Goal: Check status: Check status

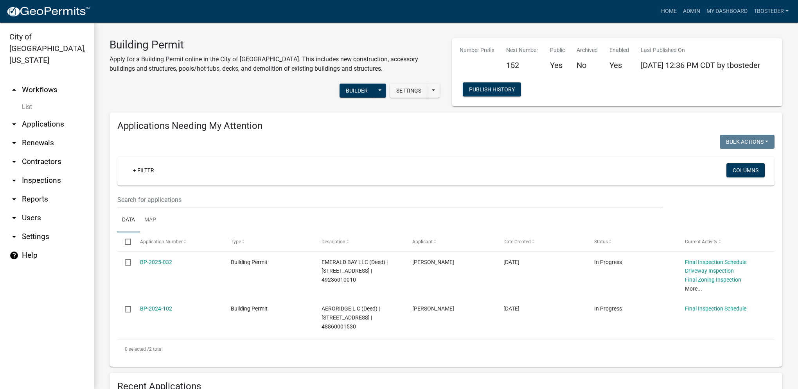
select select "1: 25"
click at [714, 8] on link "My Dashboard" at bounding box center [726, 11] width 47 height 15
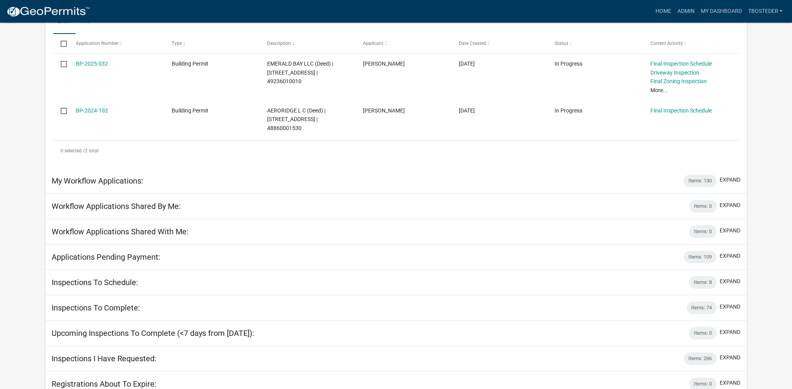
scroll to position [180, 0]
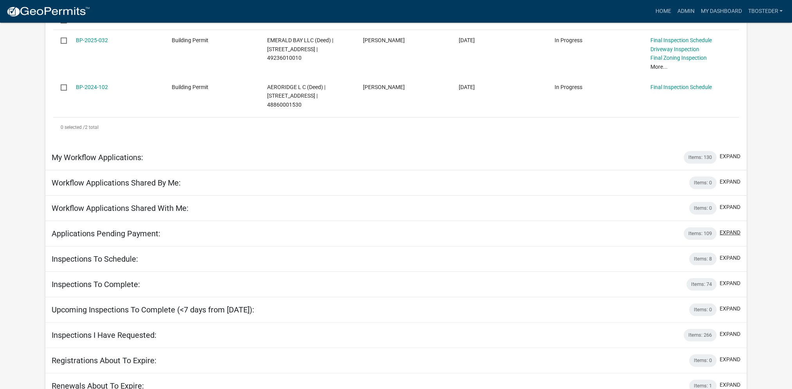
click at [735, 229] on button "expand" at bounding box center [729, 233] width 21 height 8
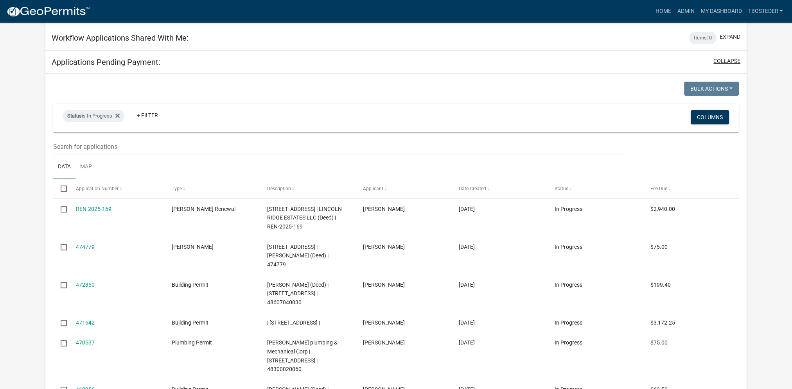
scroll to position [375, 0]
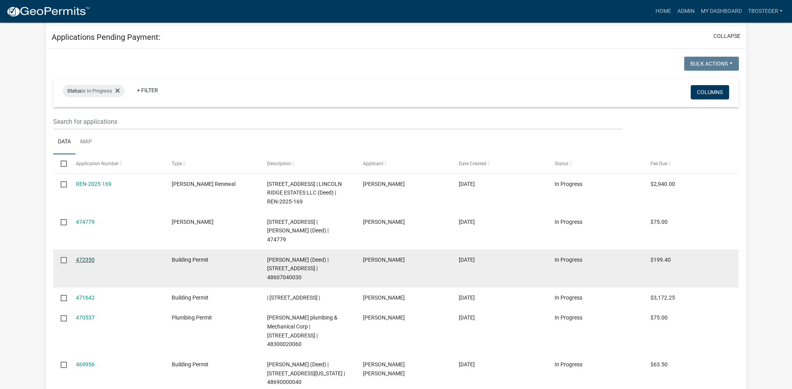
click at [80, 257] on link "472350" at bounding box center [85, 260] width 19 height 6
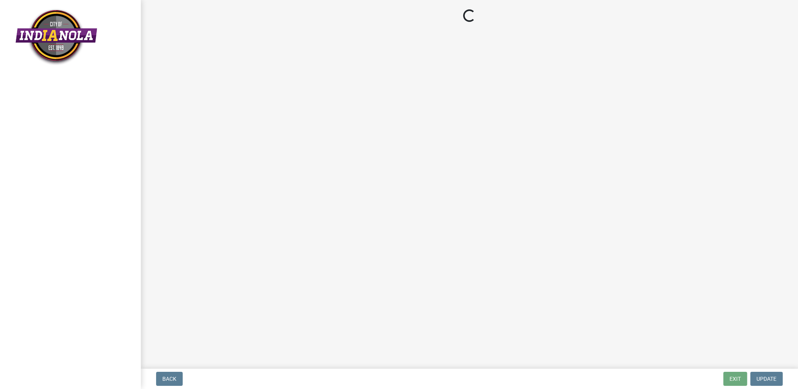
select select "3: 3"
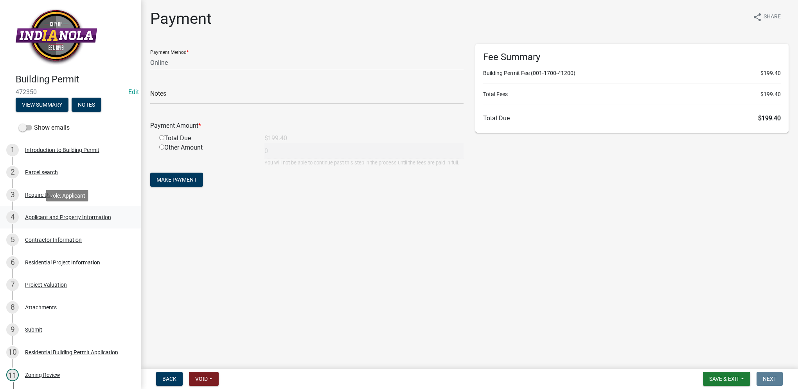
click at [30, 217] on div "Applicant and Property Information" at bounding box center [68, 217] width 86 height 5
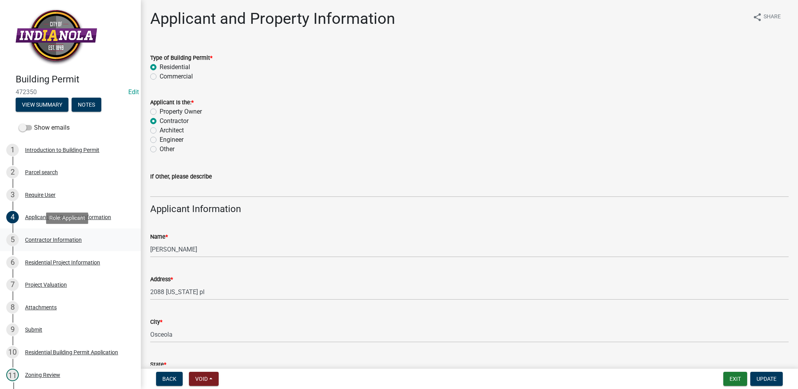
click at [39, 242] on div "Contractor Information" at bounding box center [53, 239] width 57 height 5
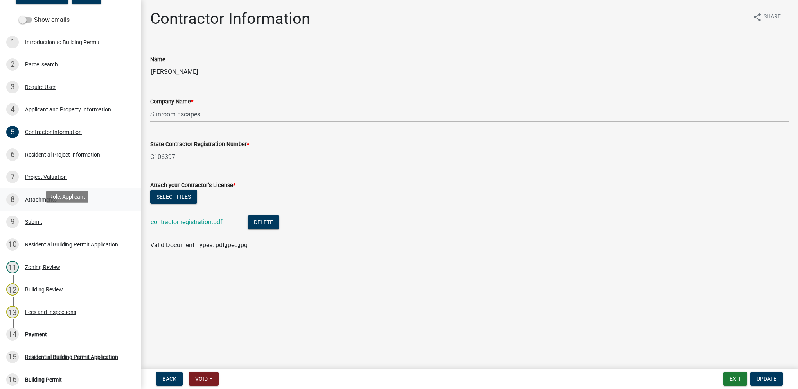
scroll to position [117, 0]
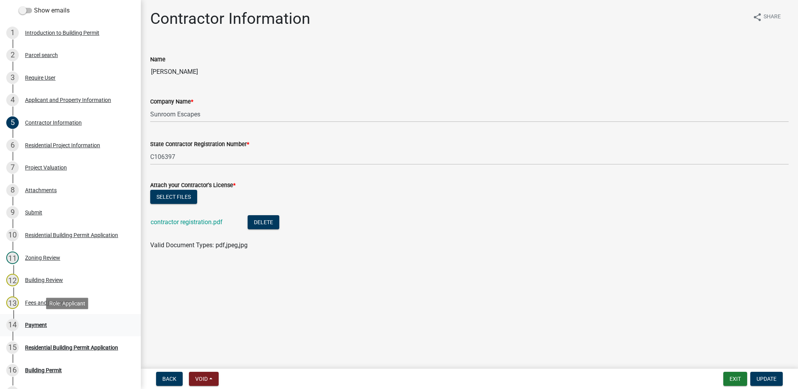
click at [67, 322] on div "14 Payment" at bounding box center [67, 325] width 122 height 13
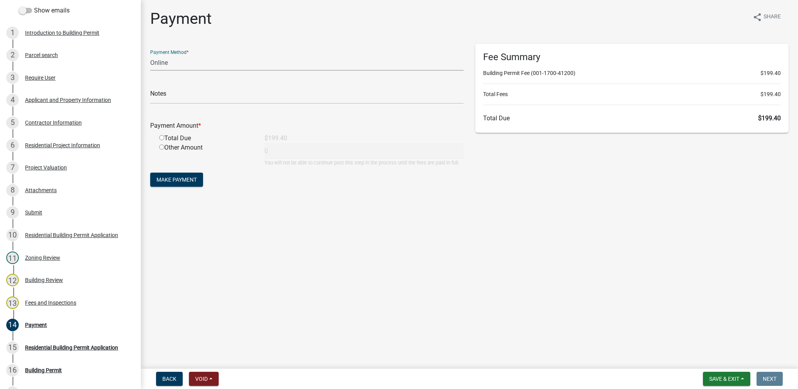
click at [180, 56] on select "Credit Card POS Check Cash Online" at bounding box center [306, 63] width 313 height 16
select select "1: 0"
click at [150, 55] on select "Credit Card POS Check Cash Online" at bounding box center [306, 63] width 313 height 16
click at [182, 91] on input "text" at bounding box center [306, 96] width 313 height 16
type input "24699"
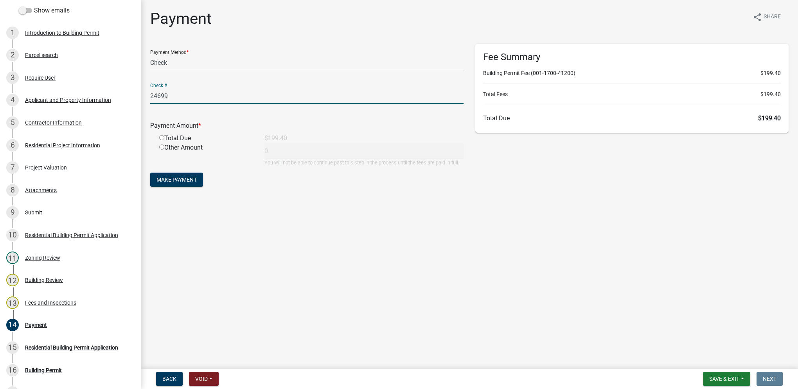
click at [163, 138] on input "radio" at bounding box center [161, 137] width 5 height 5
radio input "true"
type input "199.4"
click at [192, 181] on span "Make Payment" at bounding box center [176, 180] width 40 height 6
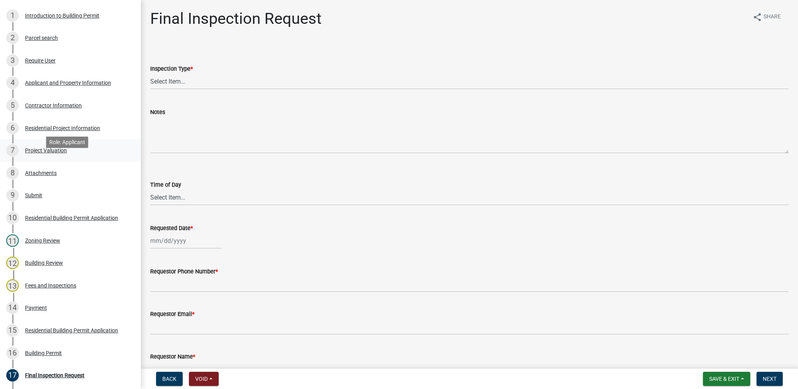
scroll to position [121, 0]
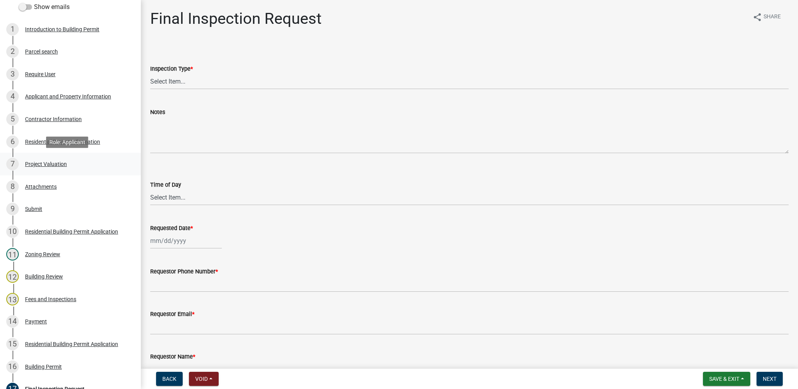
click at [70, 169] on div "7 Project Valuation" at bounding box center [67, 164] width 122 height 13
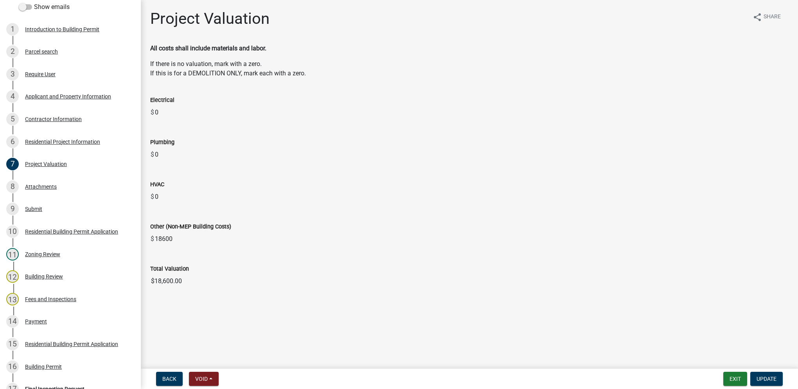
click at [179, 263] on div "Total Valuation $18,600.00" at bounding box center [469, 271] width 638 height 36
drag, startPoint x: 186, startPoint y: 282, endPoint x: 140, endPoint y: 279, distance: 46.6
click at [140, 279] on div "Building Permit 472350 Edit View Summary Notes Show emails 1 Introduction to Bu…" at bounding box center [399, 194] width 798 height 389
drag, startPoint x: 140, startPoint y: 279, endPoint x: 157, endPoint y: 280, distance: 17.2
click at [88, 144] on div "Residential Project Information" at bounding box center [62, 141] width 75 height 5
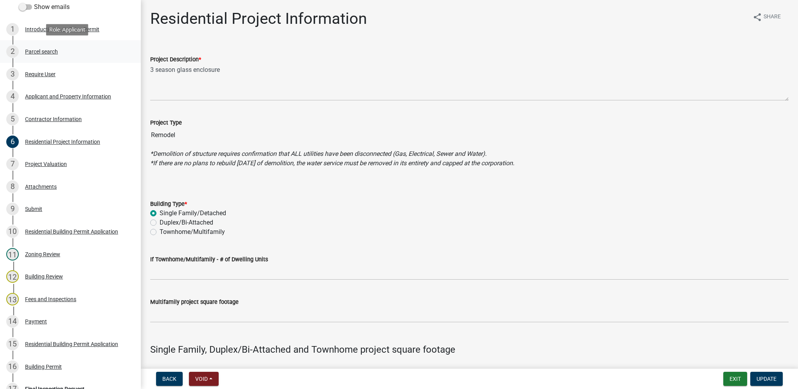
click at [55, 52] on div "Parcel search" at bounding box center [41, 51] width 33 height 5
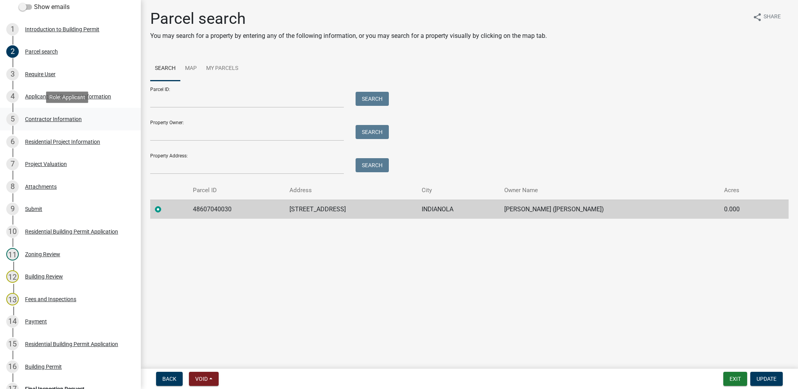
click at [60, 114] on div "5 Contractor Information" at bounding box center [67, 119] width 122 height 13
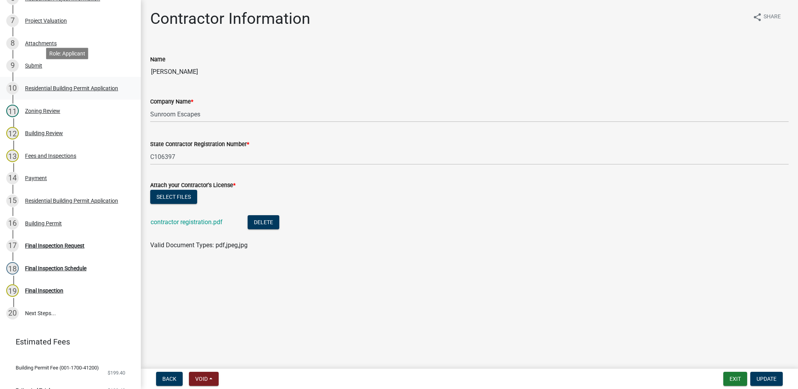
scroll to position [277, 0]
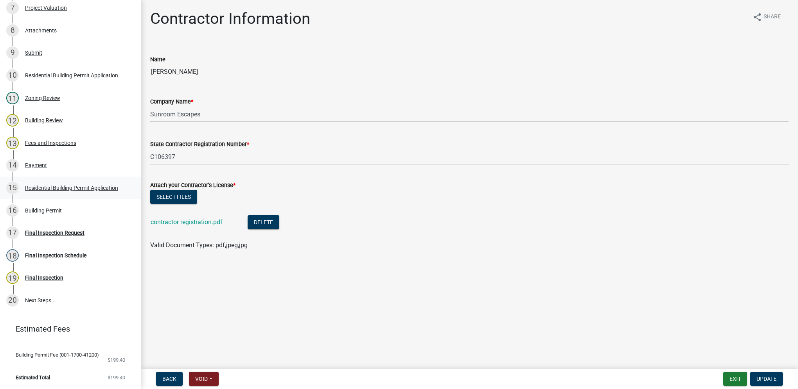
click at [92, 186] on div "Residential Building Permit Application" at bounding box center [71, 187] width 93 height 5
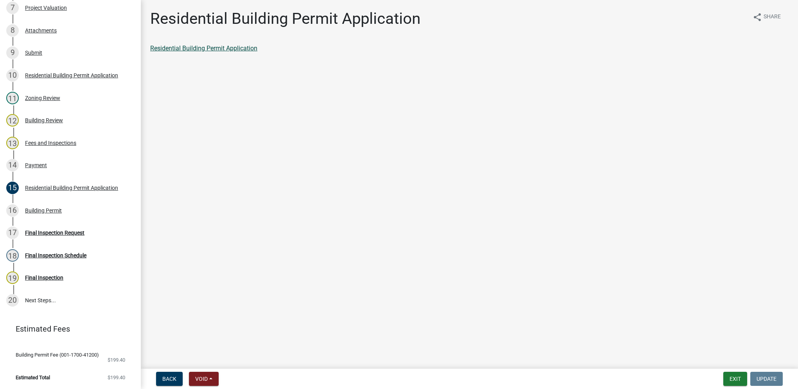
click at [202, 51] on link "Residential Building Permit Application" at bounding box center [203, 48] width 107 height 7
click at [726, 380] on button "Exit" at bounding box center [735, 379] width 24 height 14
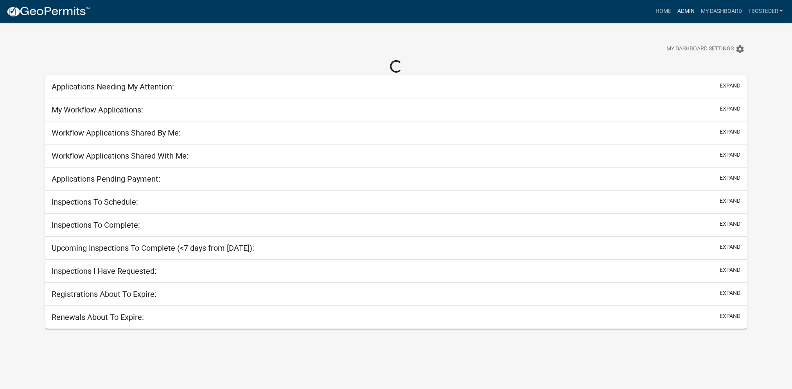
click at [691, 12] on link "Admin" at bounding box center [685, 11] width 23 height 15
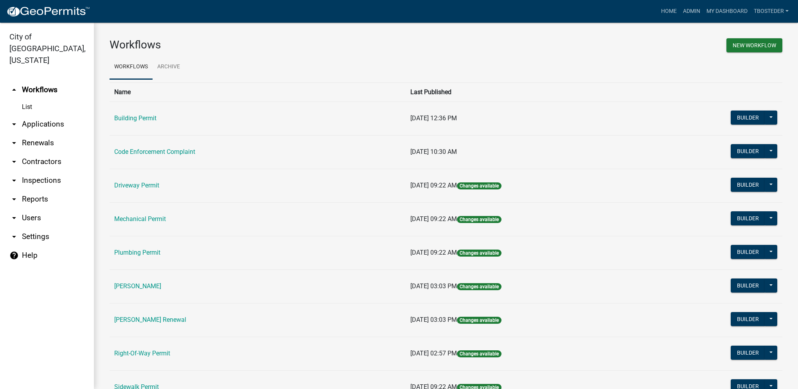
click at [150, 124] on td "Building Permit" at bounding box center [257, 119] width 296 height 34
click at [149, 124] on td "Building Permit" at bounding box center [257, 119] width 296 height 34
click at [149, 120] on link "Building Permit" at bounding box center [135, 118] width 42 height 7
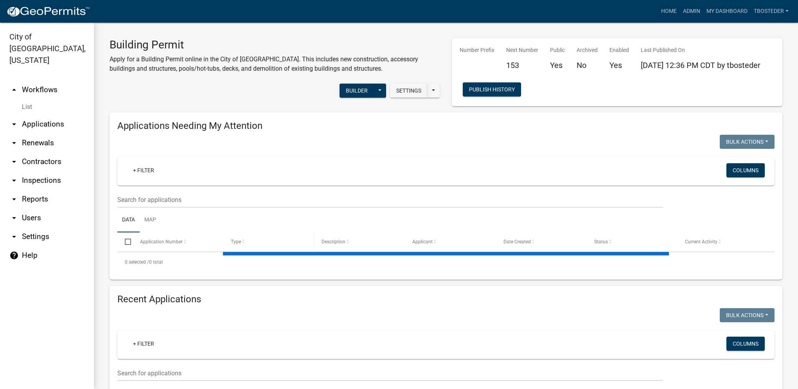
select select "1: 25"
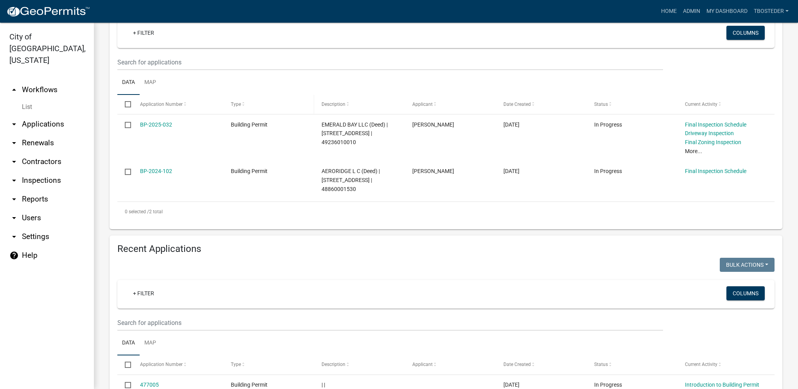
scroll to position [156, 0]
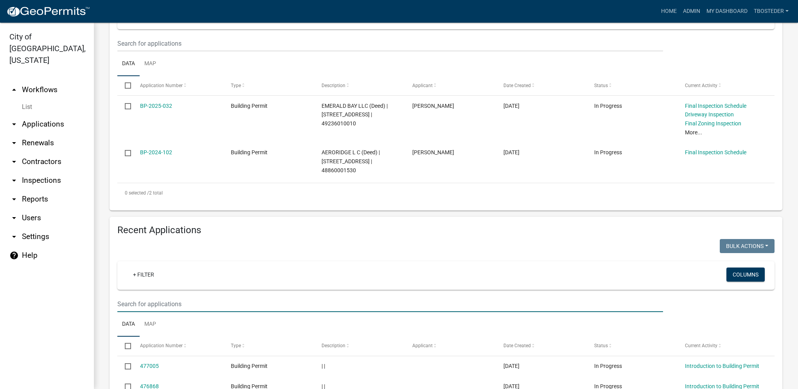
click at [204, 308] on input "text" at bounding box center [389, 304] width 545 height 16
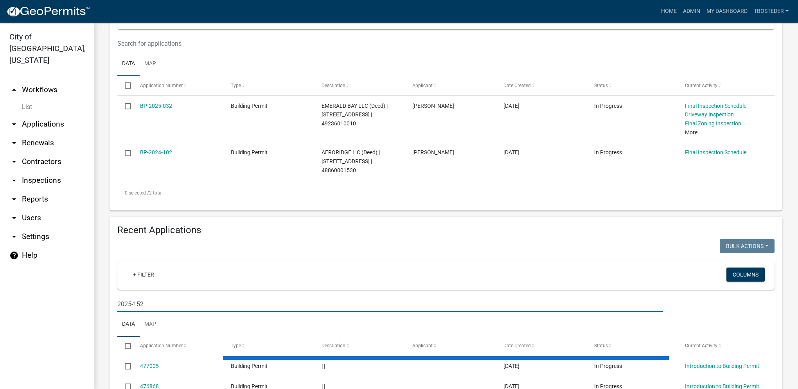
type input "2025-152"
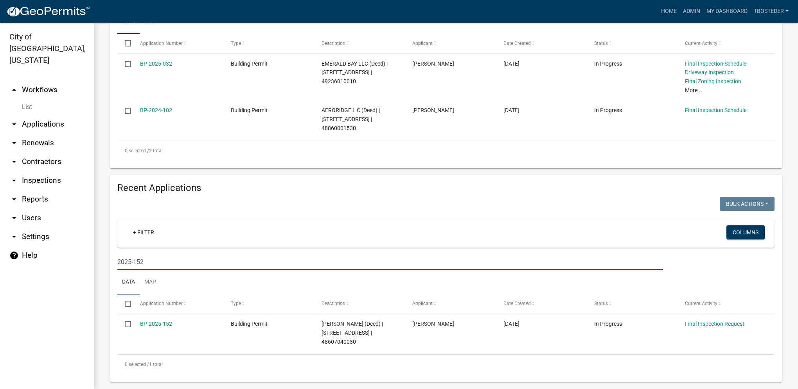
scroll to position [199, 0]
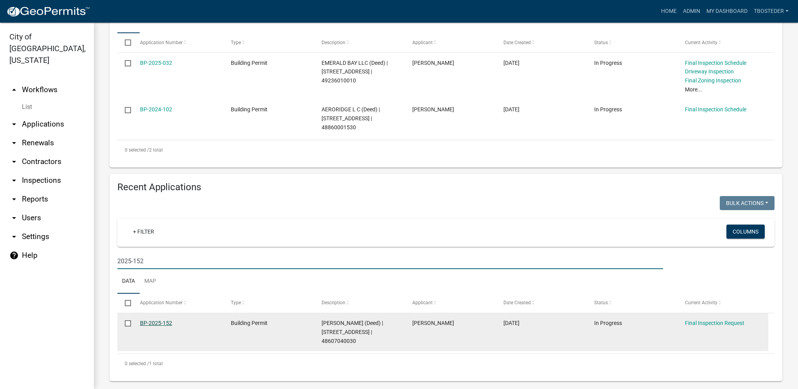
click at [164, 323] on link "BP-2025-152" at bounding box center [156, 323] width 32 height 6
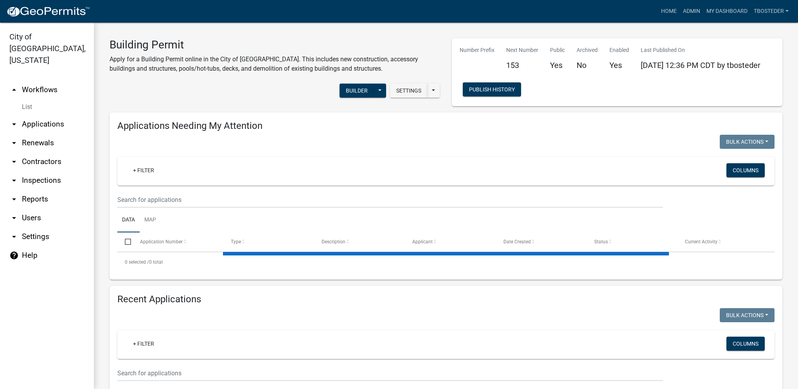
select select "1: 25"
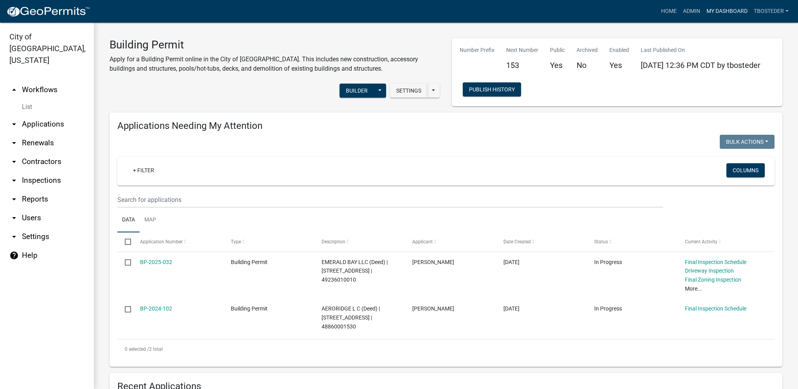
click at [726, 11] on link "My Dashboard" at bounding box center [726, 11] width 47 height 15
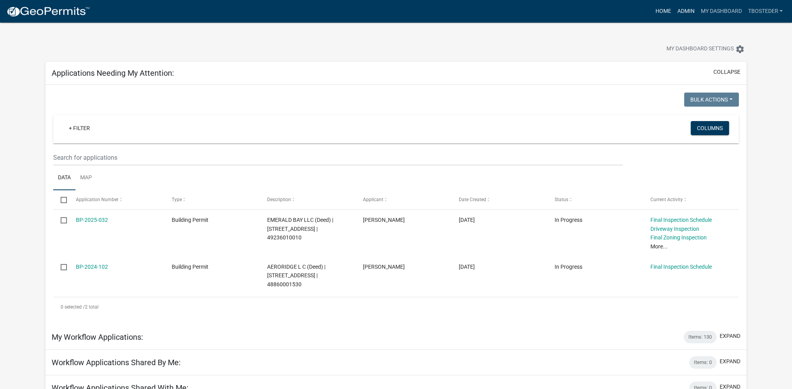
drag, startPoint x: 689, startPoint y: 9, endPoint x: 668, endPoint y: 12, distance: 21.3
click at [689, 9] on link "Admin" at bounding box center [685, 11] width 23 height 15
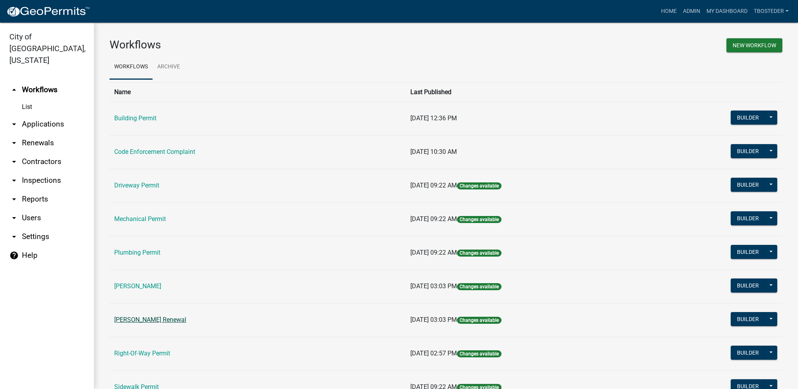
click at [151, 318] on link "[PERSON_NAME] Renewal" at bounding box center [150, 319] width 72 height 7
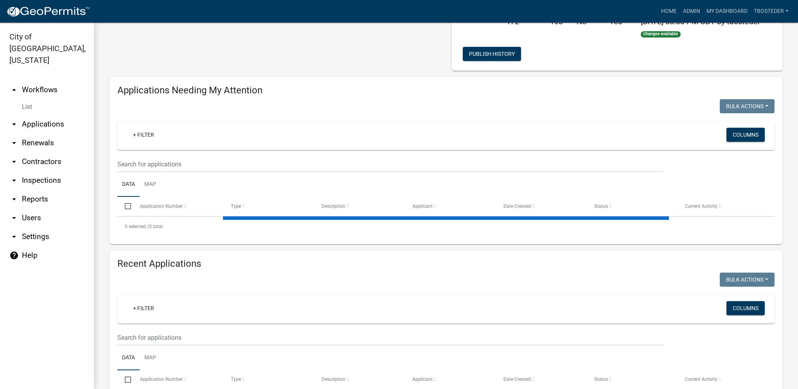
select select "1: 25"
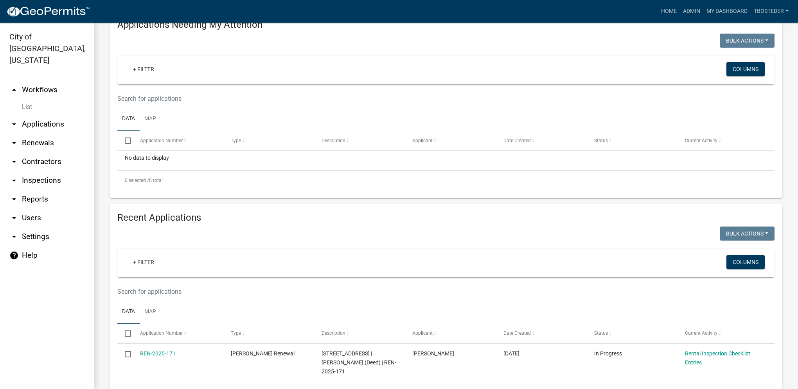
scroll to position [117, 0]
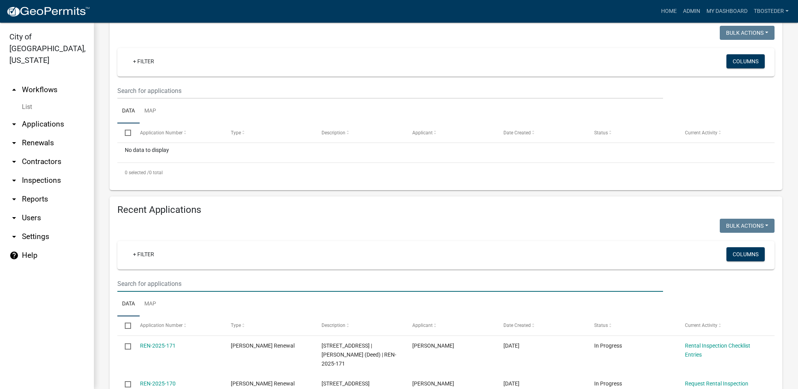
click at [163, 285] on input "text" at bounding box center [389, 284] width 545 height 16
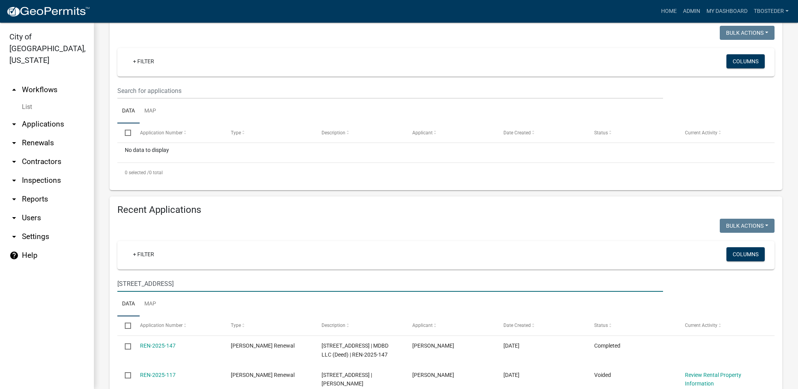
type input "[STREET_ADDRESS]"
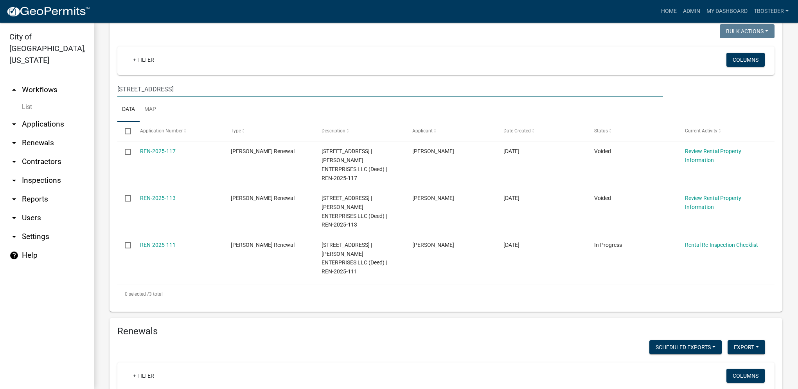
scroll to position [313, 0]
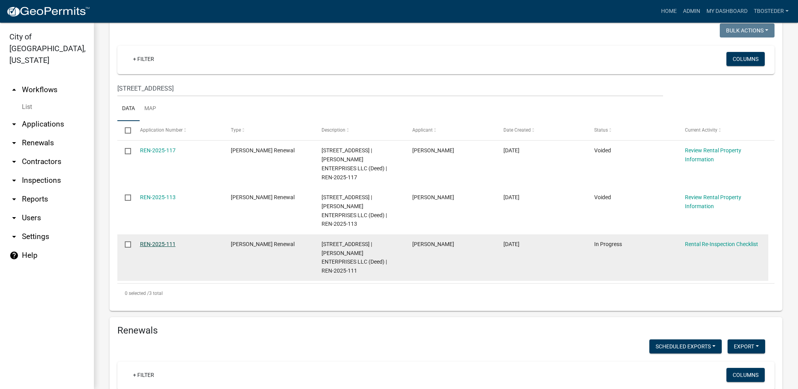
click at [149, 241] on link "REN-2025-111" at bounding box center [158, 244] width 36 height 6
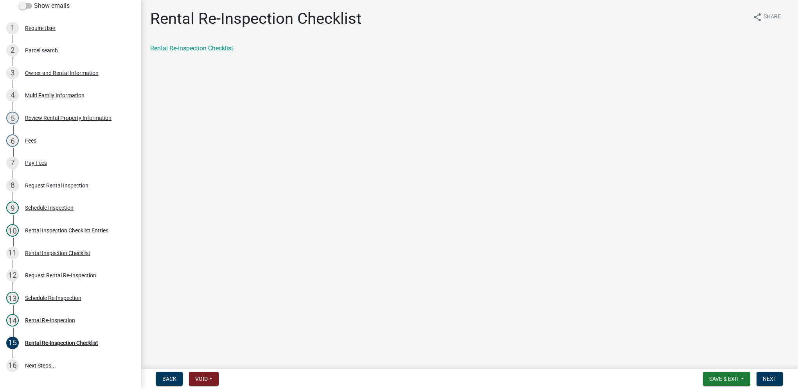
scroll to position [194, 0]
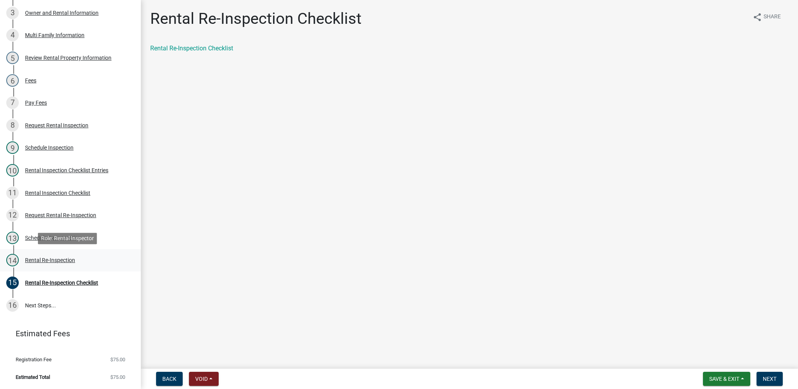
click at [75, 261] on div "14 Rental Re-Inspection" at bounding box center [67, 260] width 122 height 13
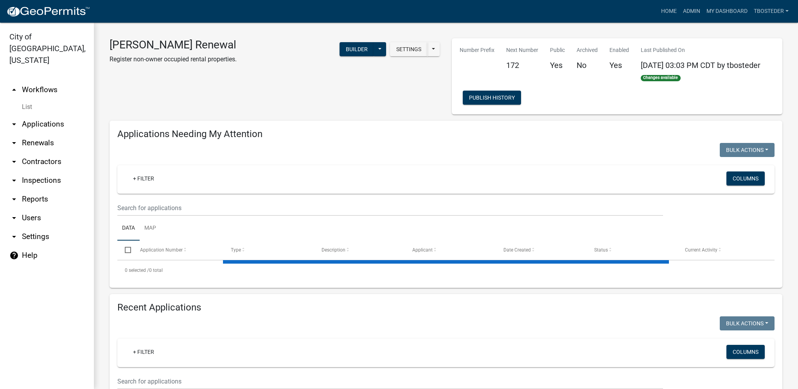
select select "1: 25"
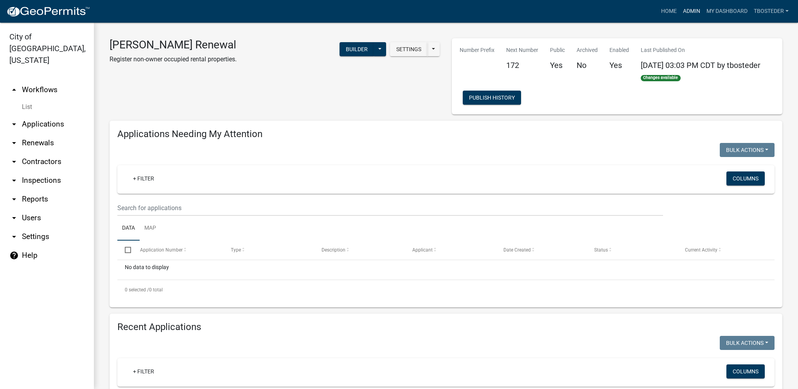
click at [692, 10] on link "Admin" at bounding box center [691, 11] width 23 height 15
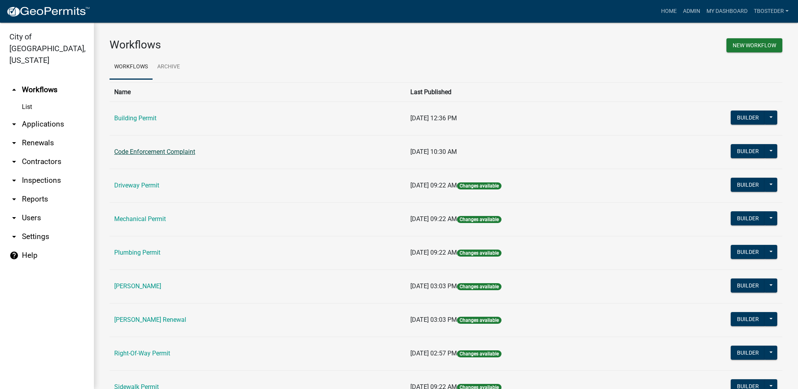
click at [193, 151] on link "Code Enforcement Complaint" at bounding box center [154, 151] width 81 height 7
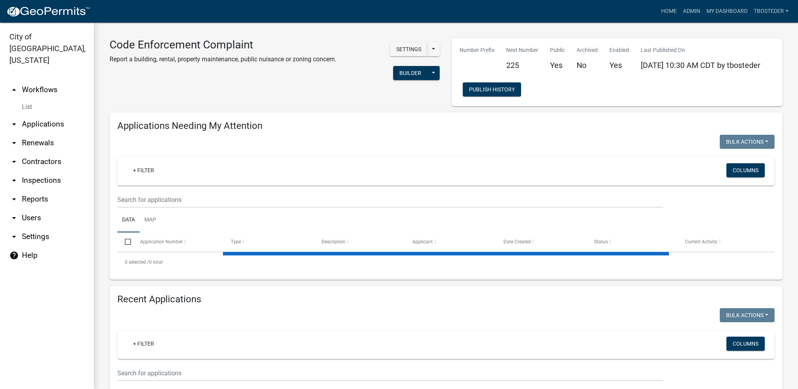
select select "1: 25"
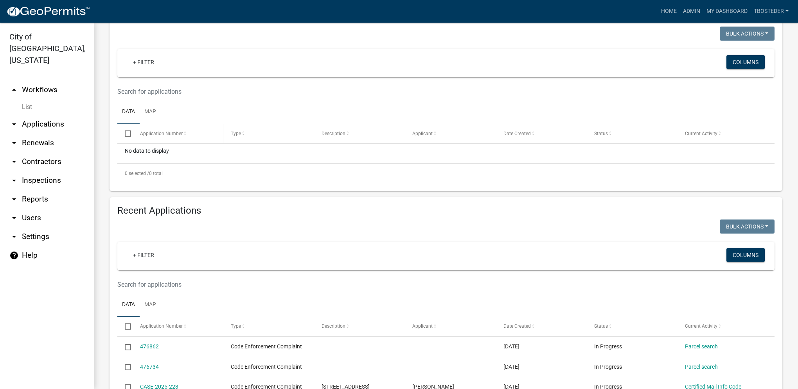
scroll to position [156, 0]
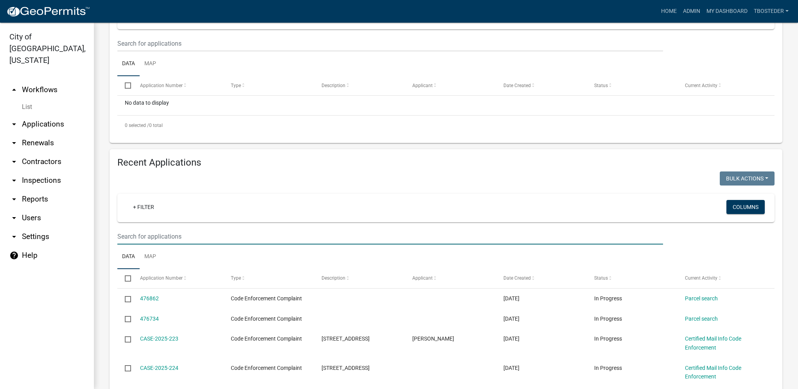
click at [160, 240] on input "text" at bounding box center [389, 237] width 545 height 16
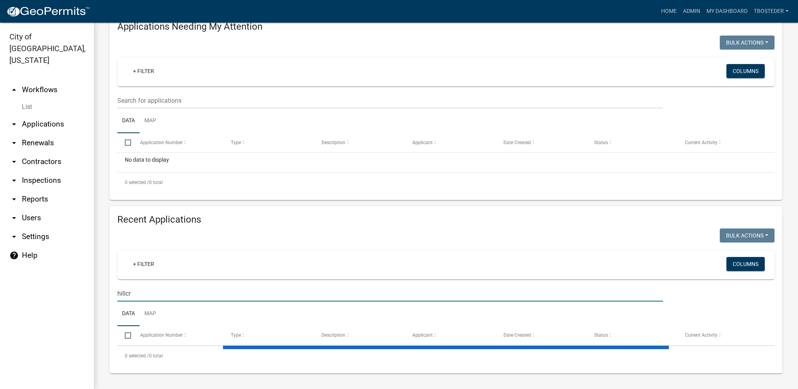
type input "hillcre"
select select "1: 25"
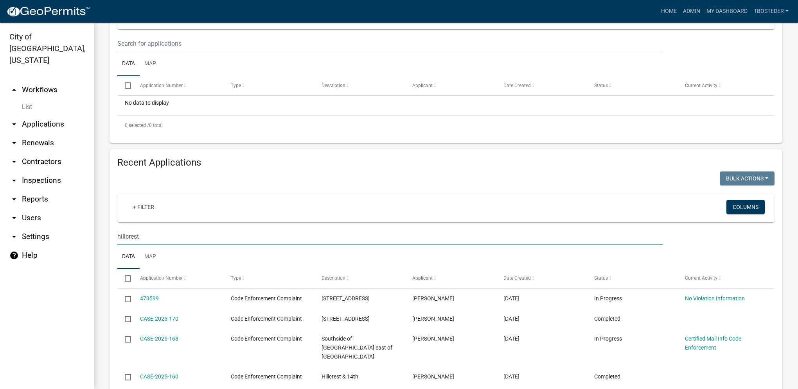
type input "hillcrest"
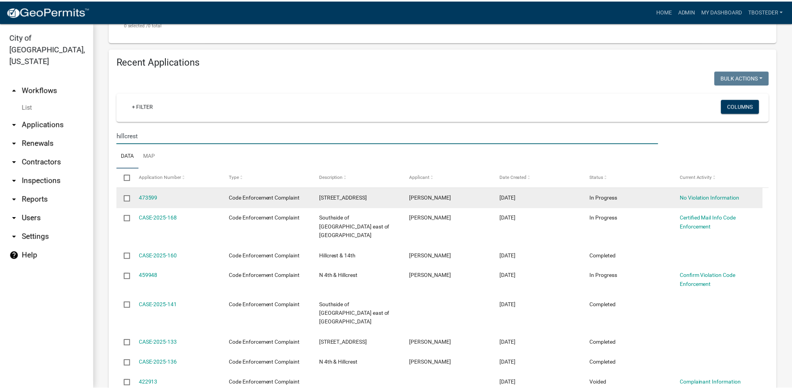
scroll to position [313, 0]
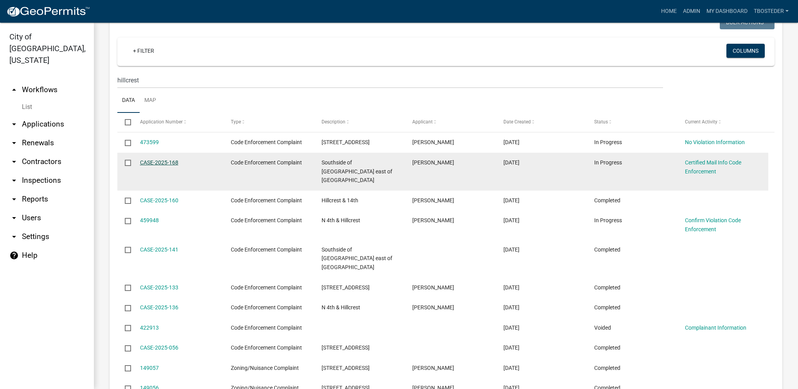
click at [174, 163] on link "CASE-2025-168" at bounding box center [159, 163] width 38 height 6
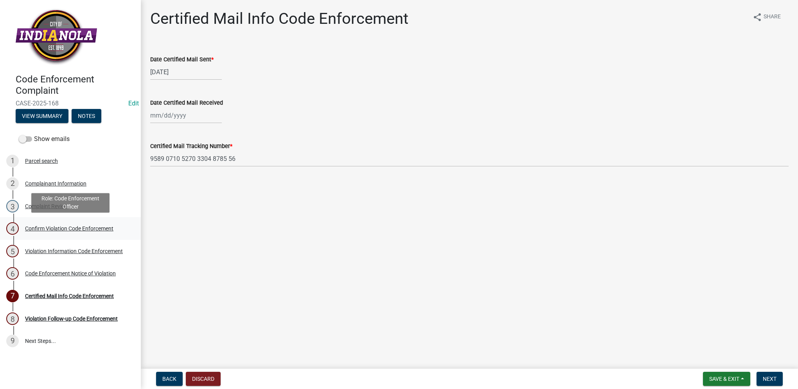
click at [94, 228] on div "Confirm Violation Code Enforcement" at bounding box center [69, 228] width 88 height 5
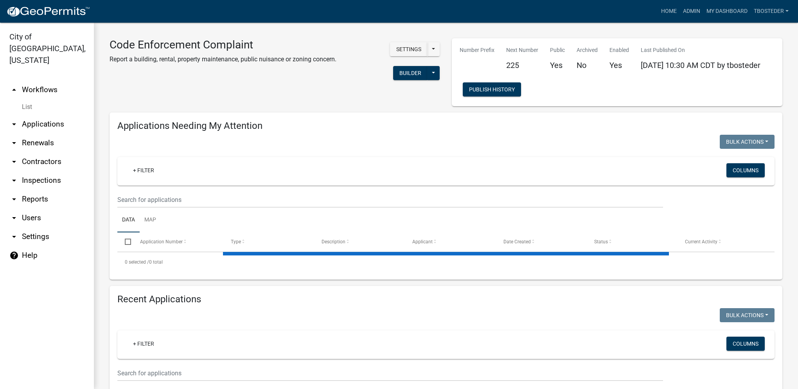
select select "1: 25"
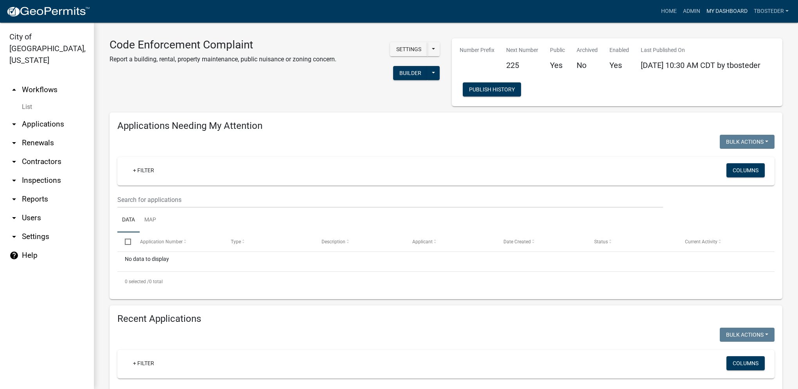
click at [715, 6] on link "My Dashboard" at bounding box center [726, 11] width 47 height 15
